Goal: Task Accomplishment & Management: Manage account settings

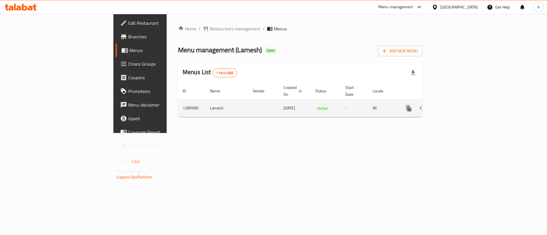
click at [453, 105] on icon "enhanced table" at bounding box center [449, 108] width 7 height 7
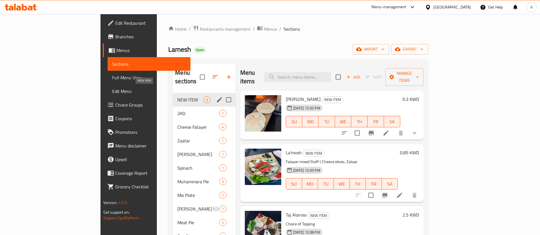
click at [177, 110] on span "2KD" at bounding box center [198, 113] width 42 height 7
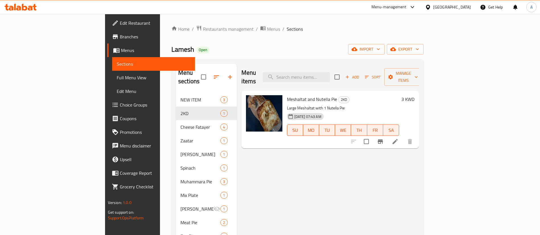
click at [227, 74] on icon "button" at bounding box center [230, 77] width 7 height 7
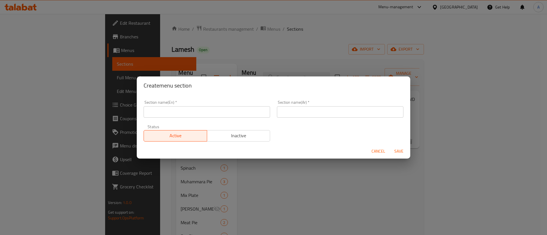
click at [208, 112] on input "text" at bounding box center [206, 111] width 126 height 11
click at [252, 112] on input "M41" at bounding box center [206, 111] width 126 height 11
type input "M41"
click at [283, 112] on input "text" at bounding box center [340, 111] width 126 height 11
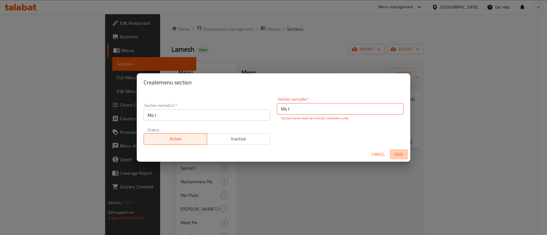
click at [399, 149] on button "Save" at bounding box center [398, 154] width 18 height 11
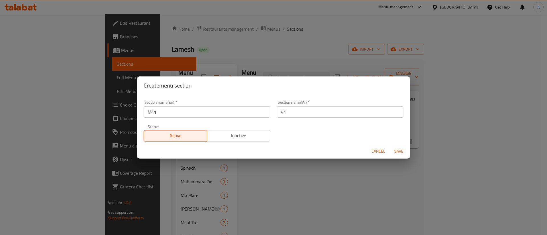
click at [336, 91] on div "Create menu section" at bounding box center [273, 86] width 273 height 18
click at [315, 113] on input "41" at bounding box center [340, 111] width 126 height 11
paste input "وجبة لشخص واحد"
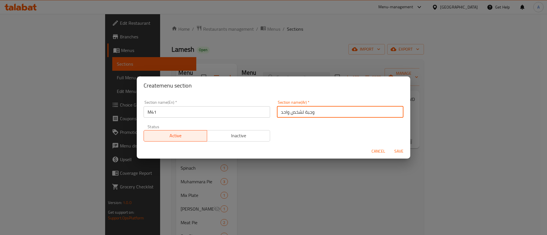
type input "وجبة لشخص واحد"
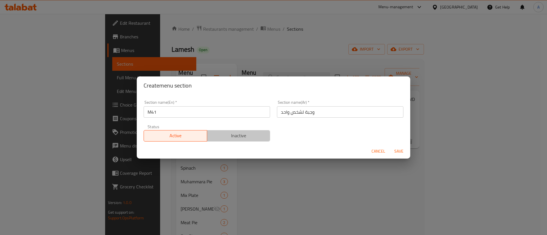
click at [238, 136] on span "Inactive" at bounding box center [238, 136] width 59 height 8
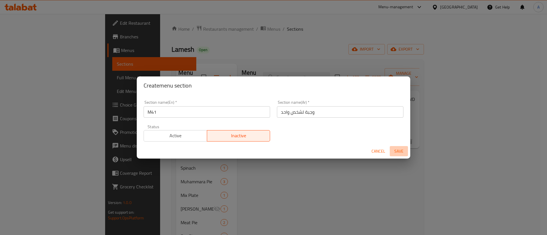
click at [404, 146] on button "Save" at bounding box center [398, 151] width 18 height 11
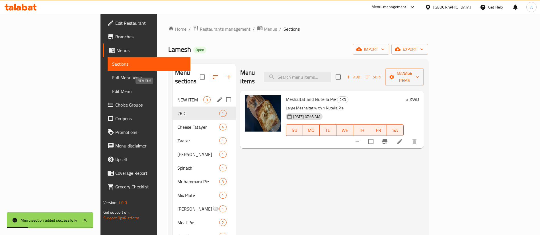
click at [177, 96] on span "NEW ITEM" at bounding box center [190, 99] width 26 height 7
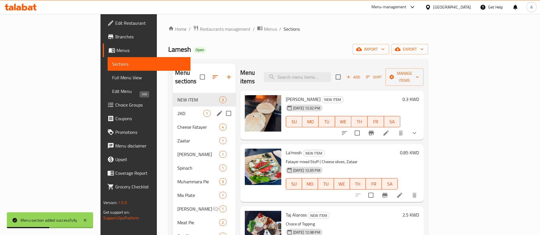
click at [177, 110] on span "2KD" at bounding box center [190, 113] width 26 height 7
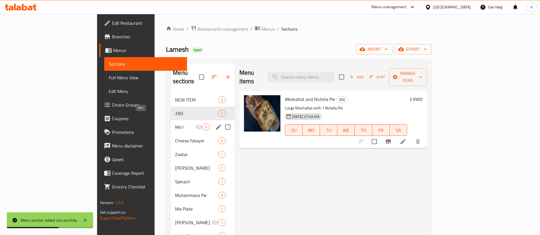
click at [171, 122] on div "M41 0" at bounding box center [203, 127] width 64 height 14
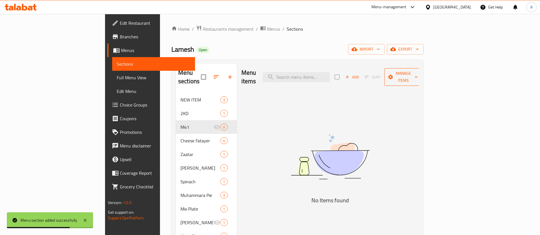
click at [418, 72] on span "Manage items" at bounding box center [403, 77] width 29 height 14
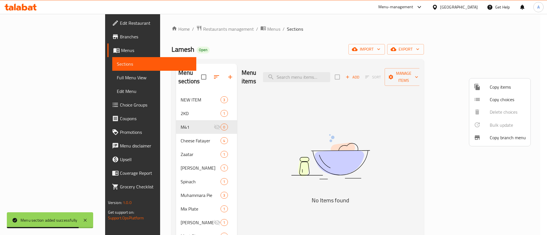
click at [485, 87] on div at bounding box center [481, 87] width 16 height 7
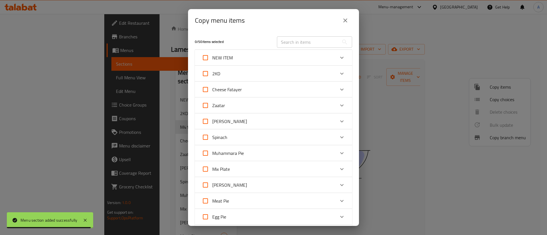
click at [246, 80] on div "2KD" at bounding box center [268, 74] width 133 height 14
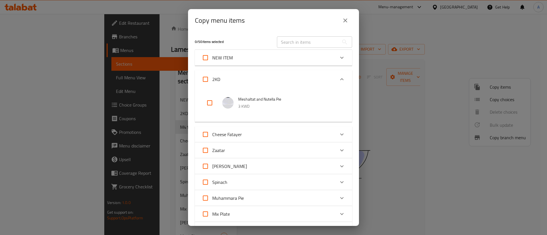
click at [209, 102] on input "checkbox" at bounding box center [210, 103] width 14 height 14
checkbox input "true"
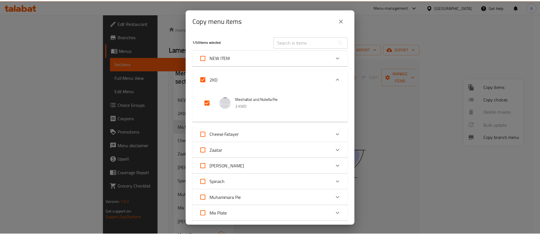
scroll to position [413, 0]
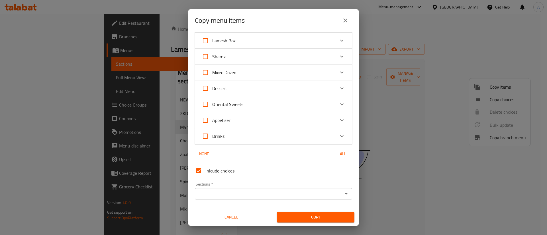
click at [247, 192] on input "Sections   *" at bounding box center [268, 194] width 144 height 8
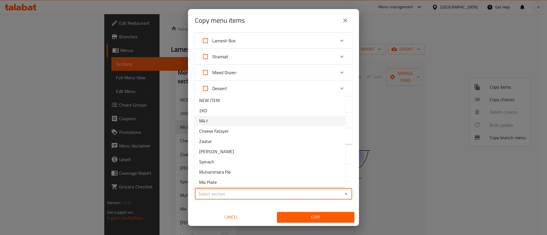
click at [252, 124] on li "M41" at bounding box center [269, 121] width 151 height 10
type input "M41"
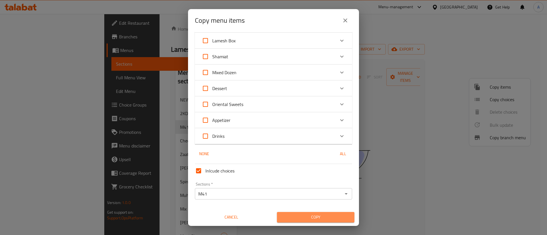
click at [315, 219] on span "Copy" at bounding box center [315, 217] width 68 height 7
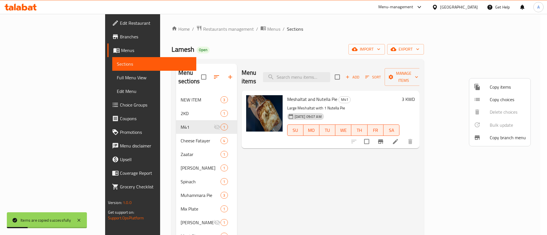
click at [322, 186] on div at bounding box center [273, 117] width 547 height 235
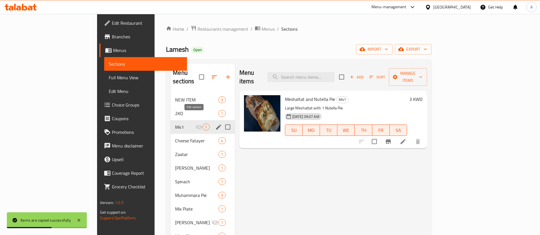
click at [216, 125] on icon "edit" at bounding box center [218, 127] width 5 height 5
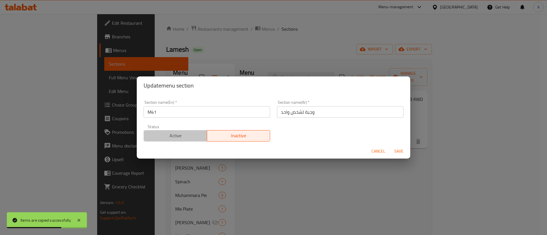
click at [186, 131] on button "Active" at bounding box center [174, 135] width 63 height 11
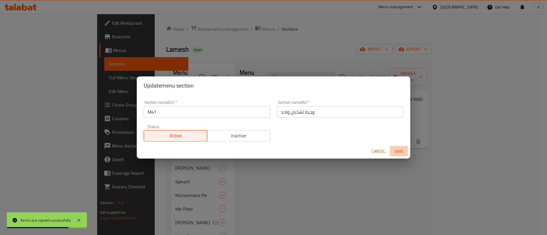
click at [395, 153] on span "Save" at bounding box center [399, 151] width 14 height 7
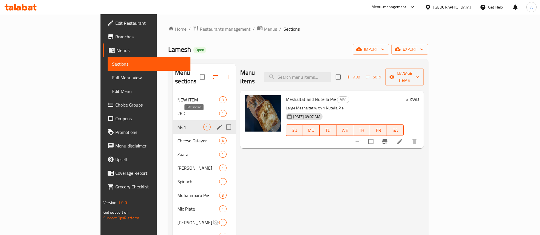
click at [217, 125] on icon "edit" at bounding box center [219, 127] width 5 height 5
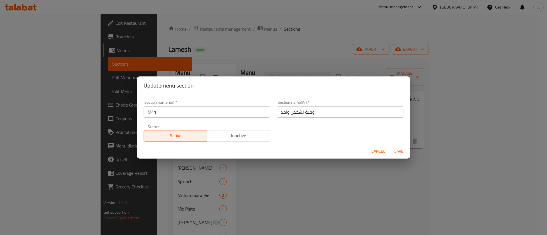
click at [336, 181] on div "Update menu section Section name(En)   * M41 Section name(En) * Section name(Ar…" at bounding box center [273, 117] width 547 height 235
click at [398, 154] on span "Save" at bounding box center [399, 151] width 14 height 7
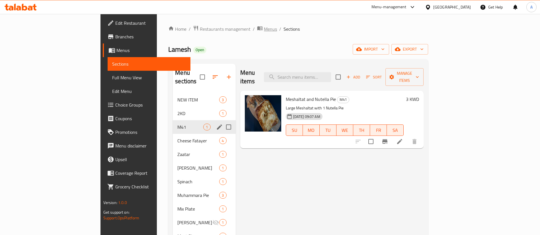
click at [264, 28] on span "Menus" at bounding box center [270, 29] width 13 height 7
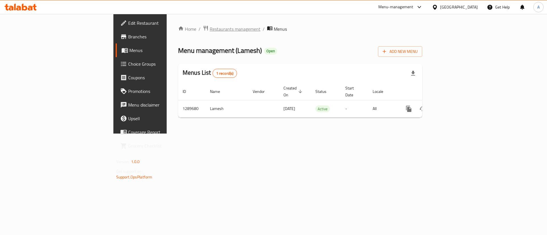
click at [209, 32] on span "Restaurants management" at bounding box center [234, 29] width 51 height 7
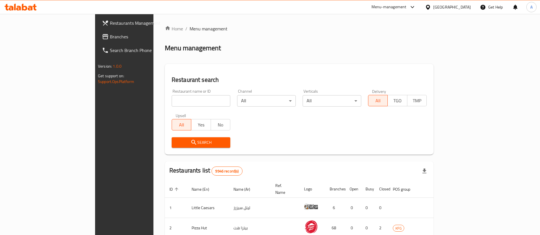
click at [168, 108] on div "Restaurant name or ID Restaurant name or ID" at bounding box center [200, 98] width 65 height 24
click at [172, 105] on input "search" at bounding box center [201, 100] width 59 height 11
type input "v"
type input "ever"
click button "Search" at bounding box center [201, 142] width 59 height 11
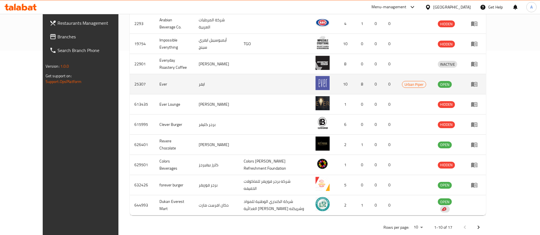
scroll to position [185, 0]
click at [478, 85] on icon "enhanced table" at bounding box center [474, 83] width 7 height 7
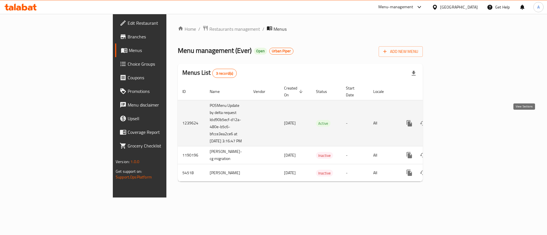
click at [453, 122] on icon "enhanced table" at bounding box center [449, 123] width 5 height 5
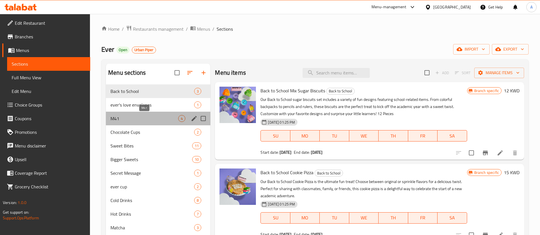
click at [164, 119] on span "M41" at bounding box center [144, 118] width 68 height 7
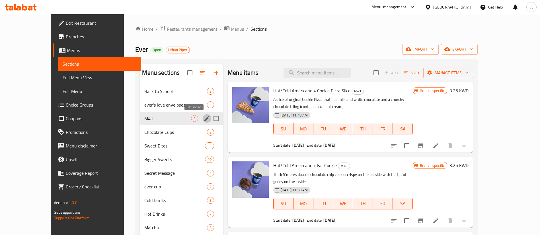
click at [204, 121] on icon "edit" at bounding box center [207, 118] width 7 height 7
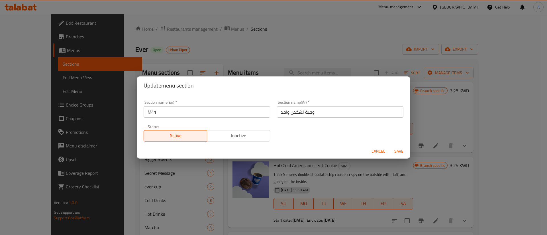
click at [251, 63] on div "Update menu section Section name(En)   * M41 Section name(En) * Section name(Ar…" at bounding box center [273, 117] width 547 height 235
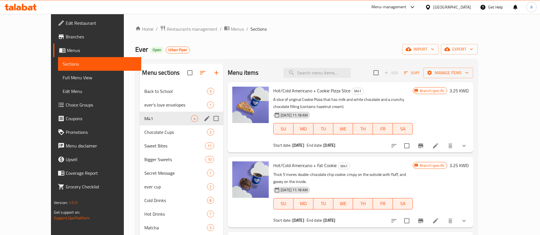
click at [251, 64] on div "Menu items Add Sort Manage items" at bounding box center [350, 73] width 245 height 19
click at [174, 32] on span "Restaurants management" at bounding box center [192, 29] width 51 height 7
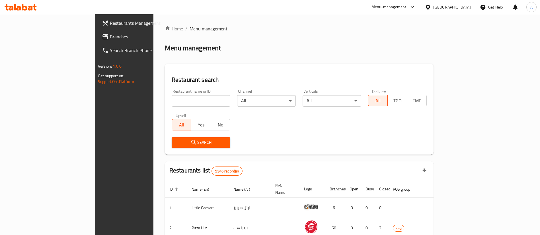
click at [177, 99] on div "Home / Menu management Menu management Restaurant search Restaurant name or ID …" at bounding box center [299, 203] width 269 height 357
click at [177, 99] on input "search" at bounding box center [201, 100] width 59 height 11
type input "dragonbun"
click button "Search" at bounding box center [201, 142] width 59 height 11
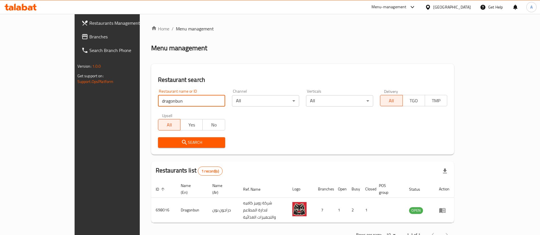
scroll to position [7, 0]
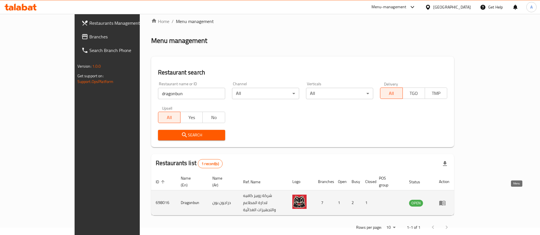
click at [449, 200] on link "enhanced table" at bounding box center [444, 203] width 11 height 7
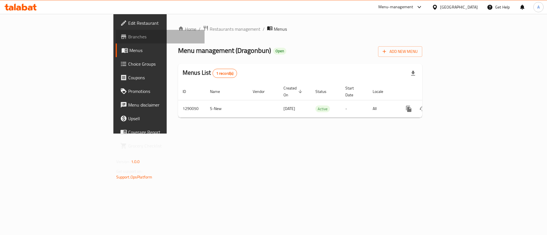
click at [128, 37] on span "Branches" at bounding box center [164, 36] width 72 height 7
